Goal: Transaction & Acquisition: Purchase product/service

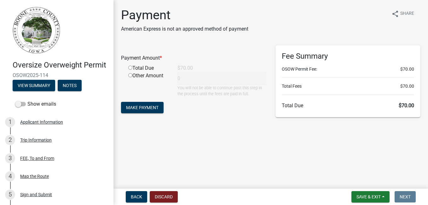
click at [130, 69] on input "radio" at bounding box center [130, 68] width 4 height 4
radio input "true"
type input "70"
click at [138, 106] on span "Make Payment" at bounding box center [142, 107] width 32 height 5
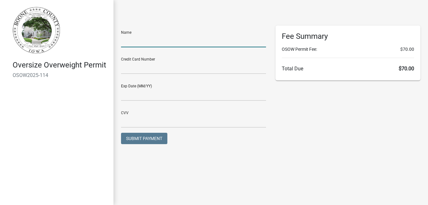
click at [136, 39] on input "text" at bounding box center [193, 40] width 145 height 13
type input "Michael Perkins"
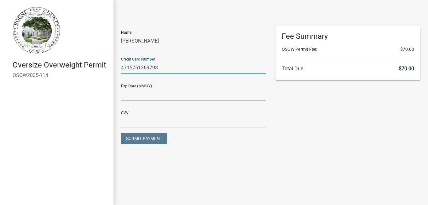
type input "4715751361979301"
type input "01/27"
type input "602"
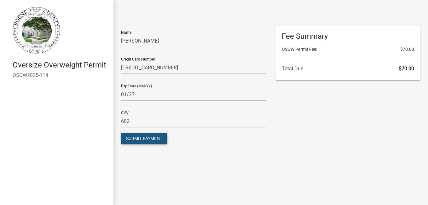
click at [149, 137] on span "Submit Payment" at bounding box center [144, 138] width 36 height 5
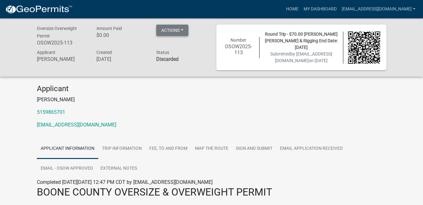
click at [170, 31] on button "Actions" at bounding box center [172, 30] width 32 height 11
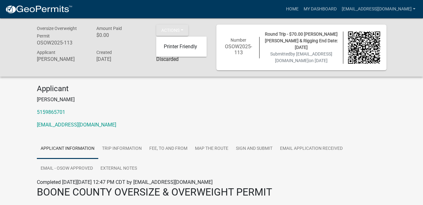
click at [210, 92] on h4 "Applicant" at bounding box center [212, 88] width 350 height 9
